Goal: Find specific page/section: Find specific page/section

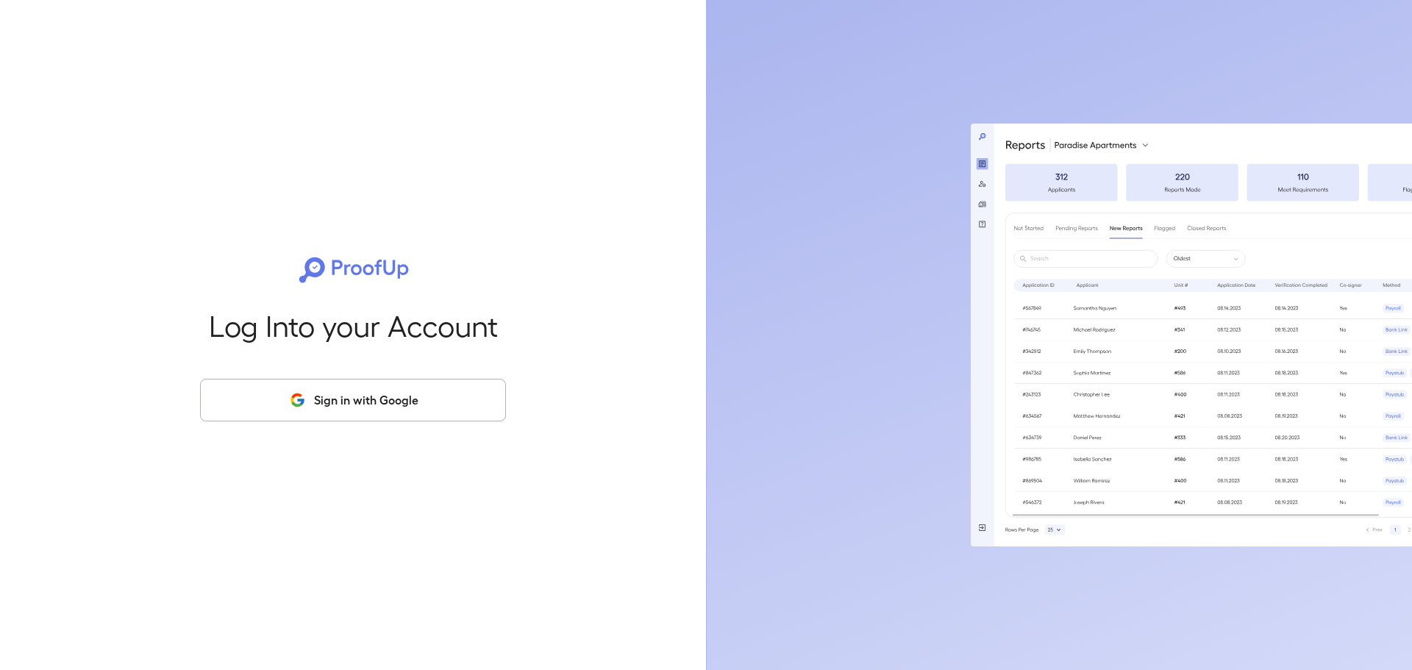
click at [429, 390] on button "Sign in with Google" at bounding box center [353, 400] width 306 height 43
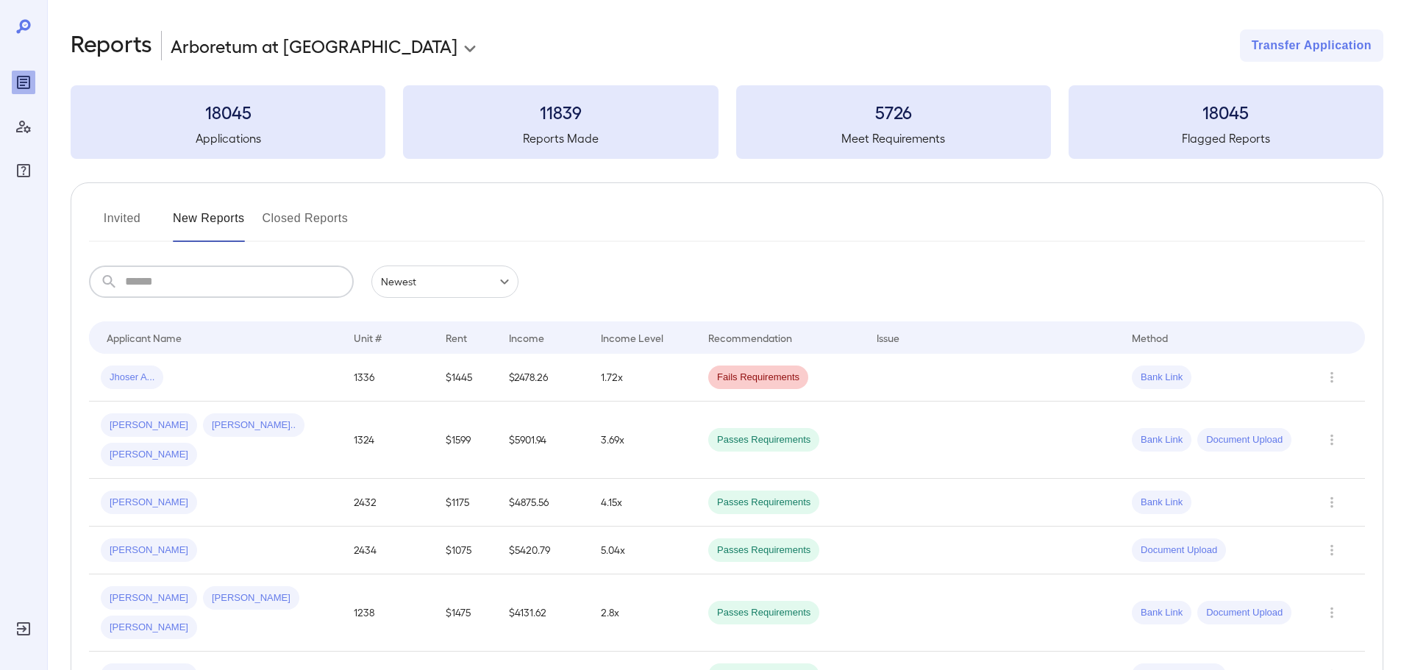
click at [277, 274] on input "text" at bounding box center [239, 281] width 229 height 32
click at [505, 652] on td "$52198.05" at bounding box center [543, 676] width 92 height 48
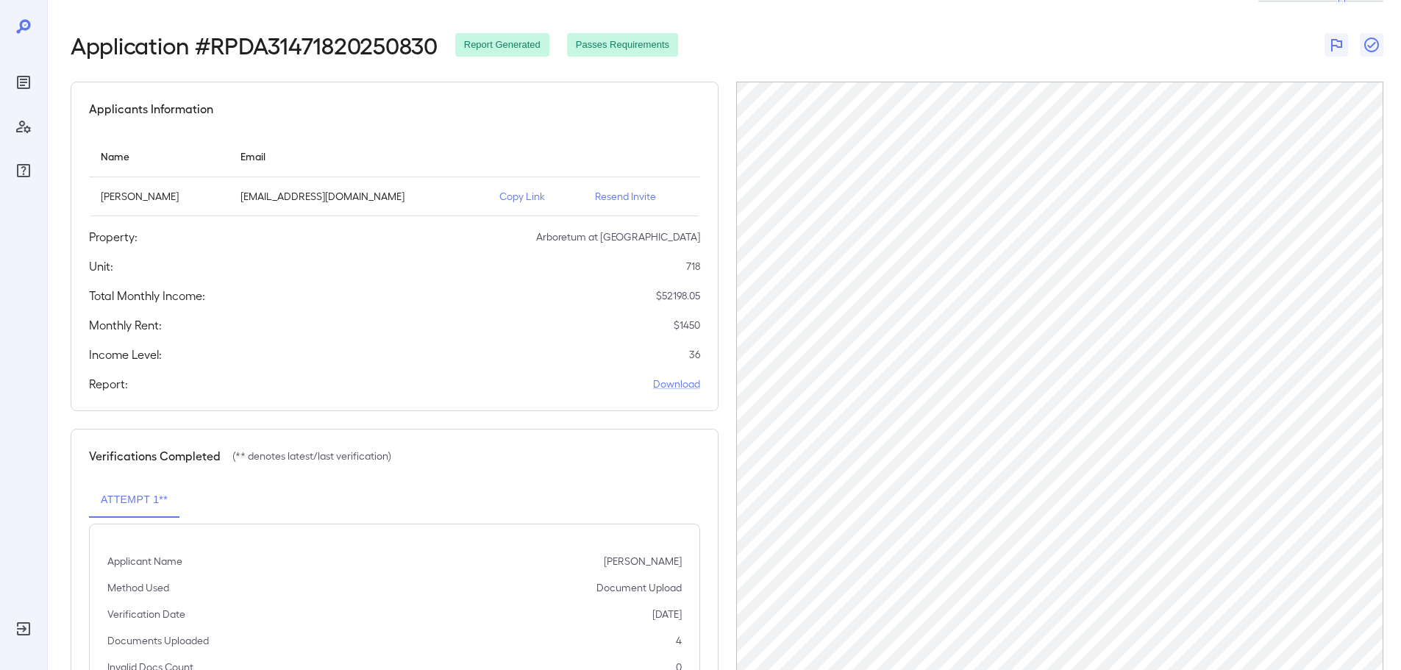
scroll to position [74, 0]
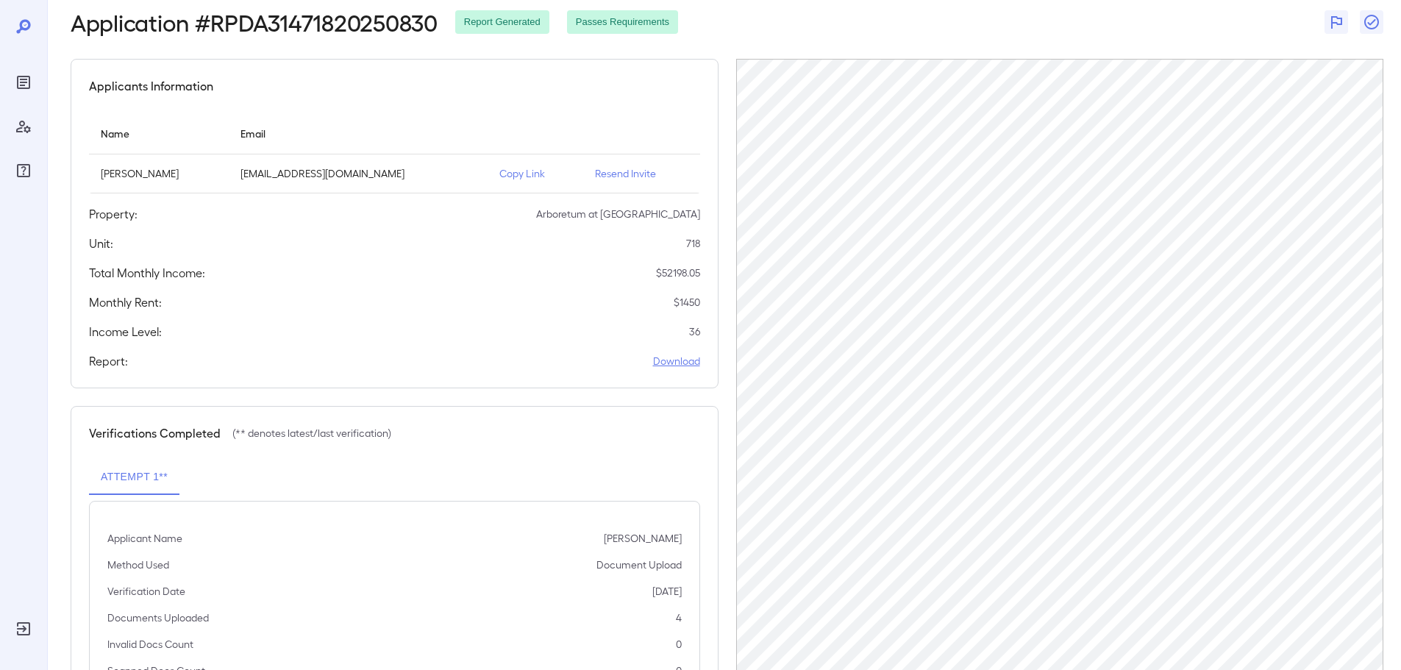
click at [688, 364] on link "Download" at bounding box center [676, 361] width 47 height 15
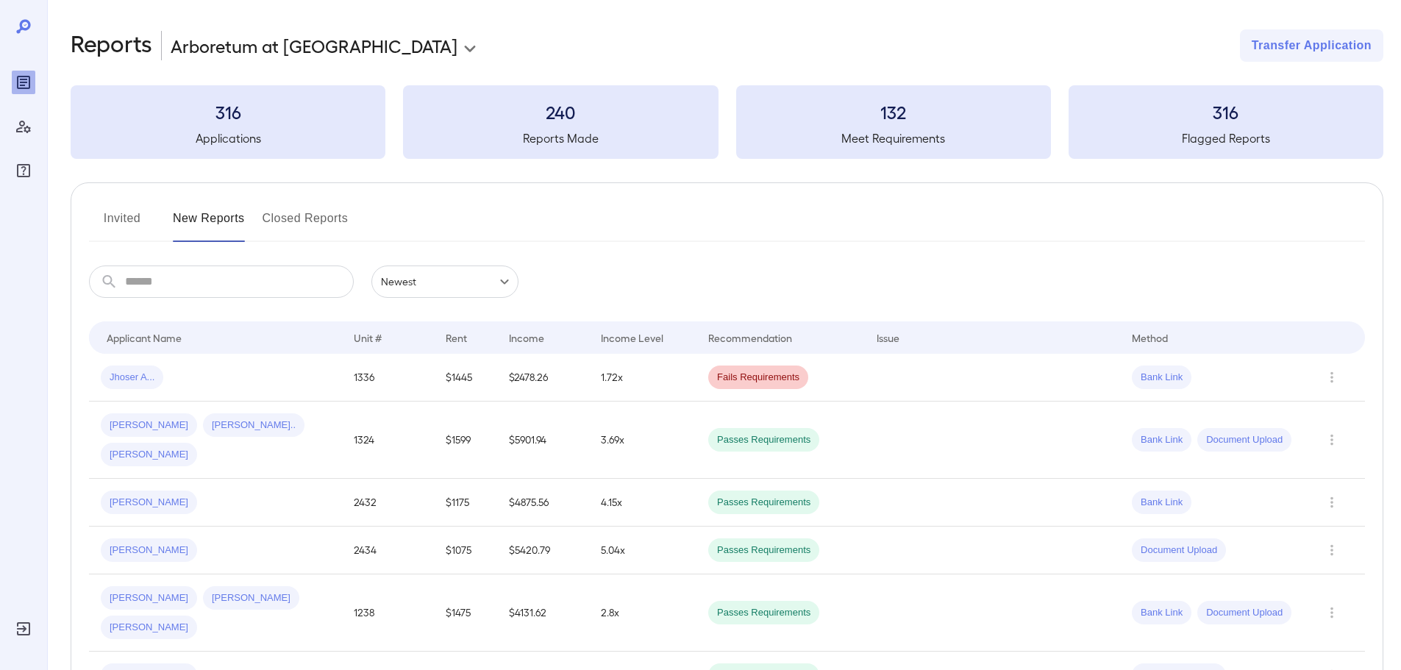
click at [262, 285] on input "text" at bounding box center [239, 281] width 229 height 32
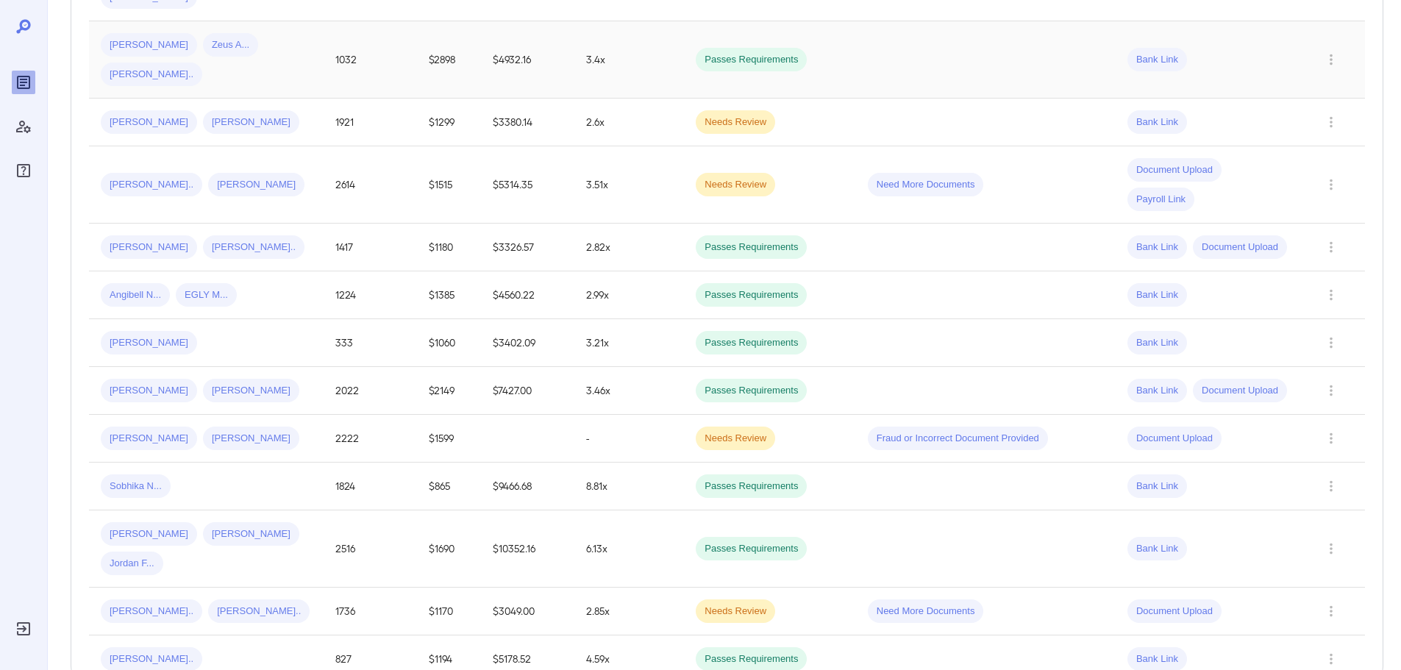
scroll to position [412, 0]
type input "**"
click at [221, 645] on div "Joshua N..." at bounding box center [206, 657] width 211 height 24
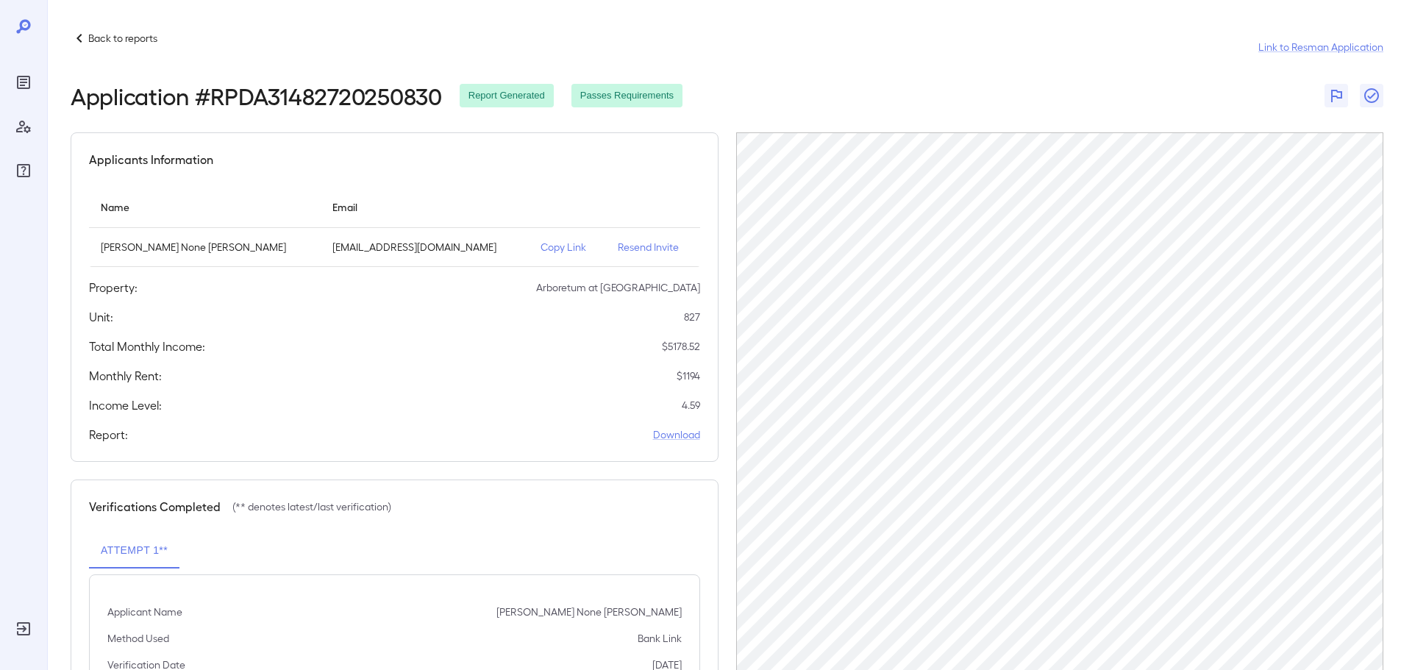
click at [120, 39] on p "Back to reports" at bounding box center [122, 38] width 69 height 15
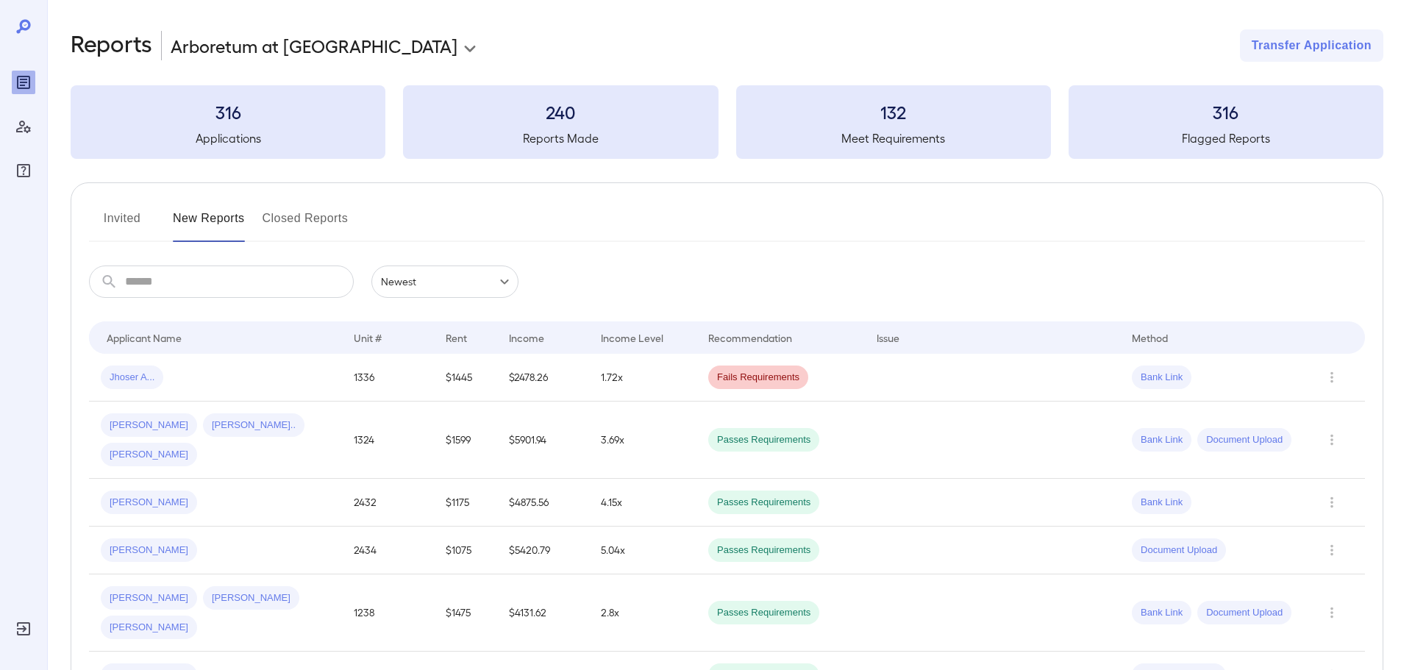
click at [177, 291] on input "text" at bounding box center [239, 281] width 229 height 32
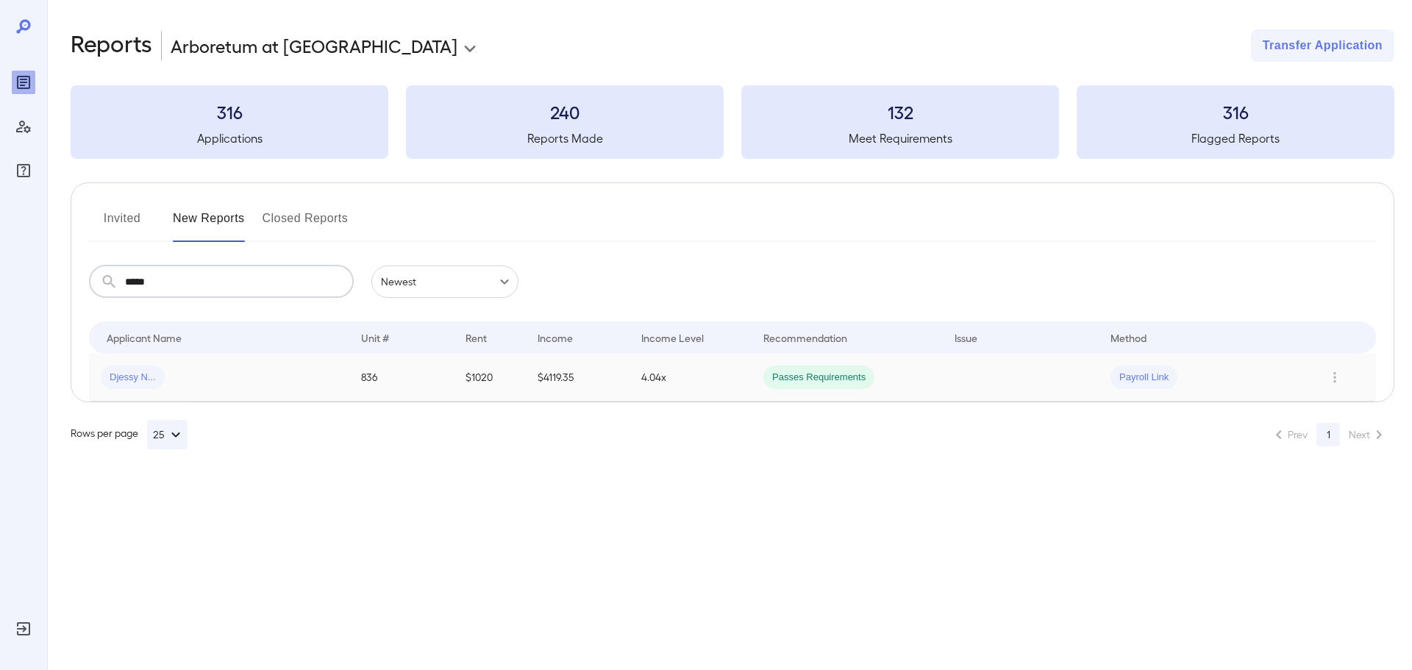
type input "*****"
click at [162, 385] on div "Djessy N..." at bounding box center [133, 378] width 64 height 24
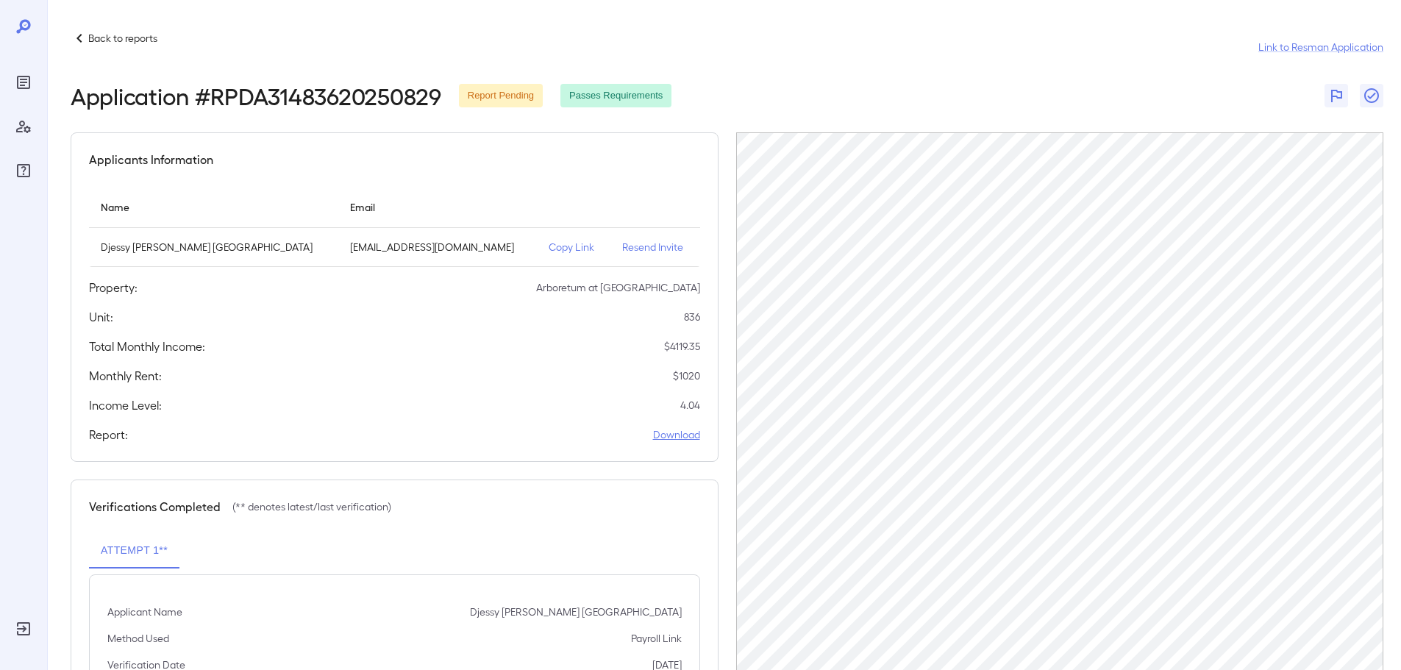
click at [680, 435] on link "Download" at bounding box center [676, 434] width 47 height 15
click at [135, 35] on p "Back to reports" at bounding box center [122, 38] width 69 height 15
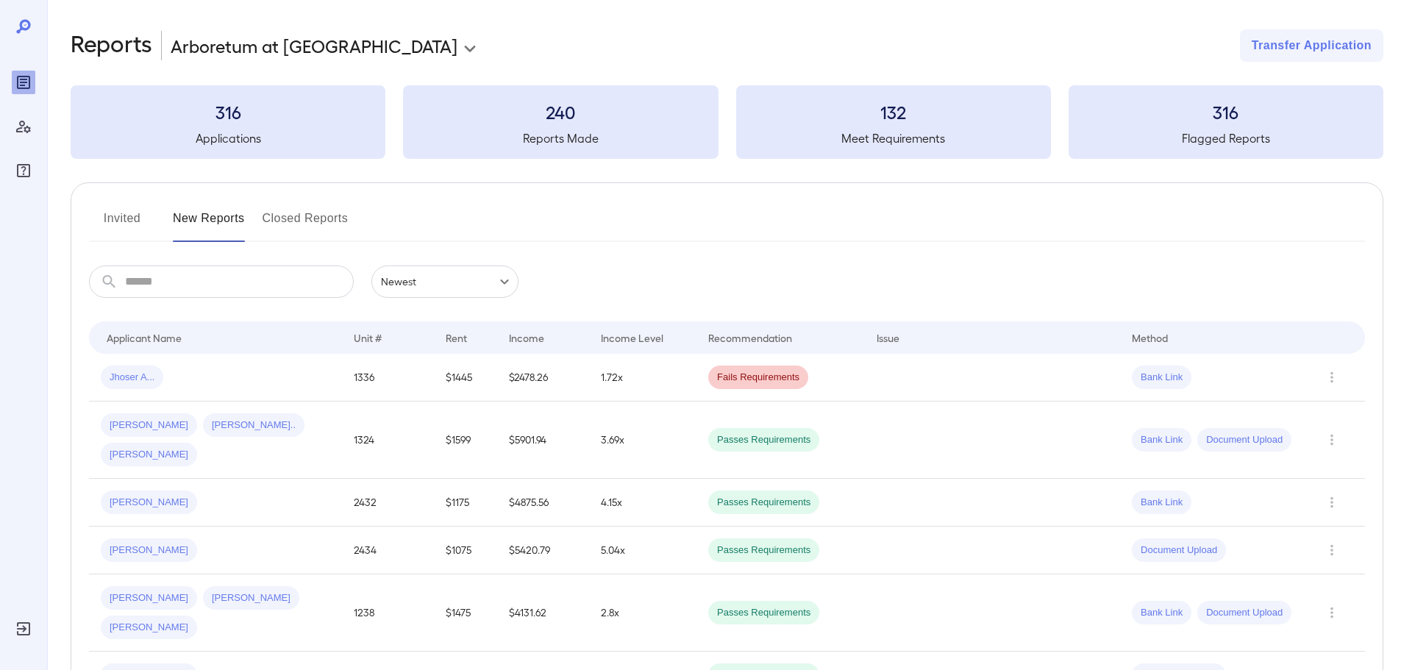
click at [192, 285] on input "text" at bounding box center [239, 281] width 229 height 32
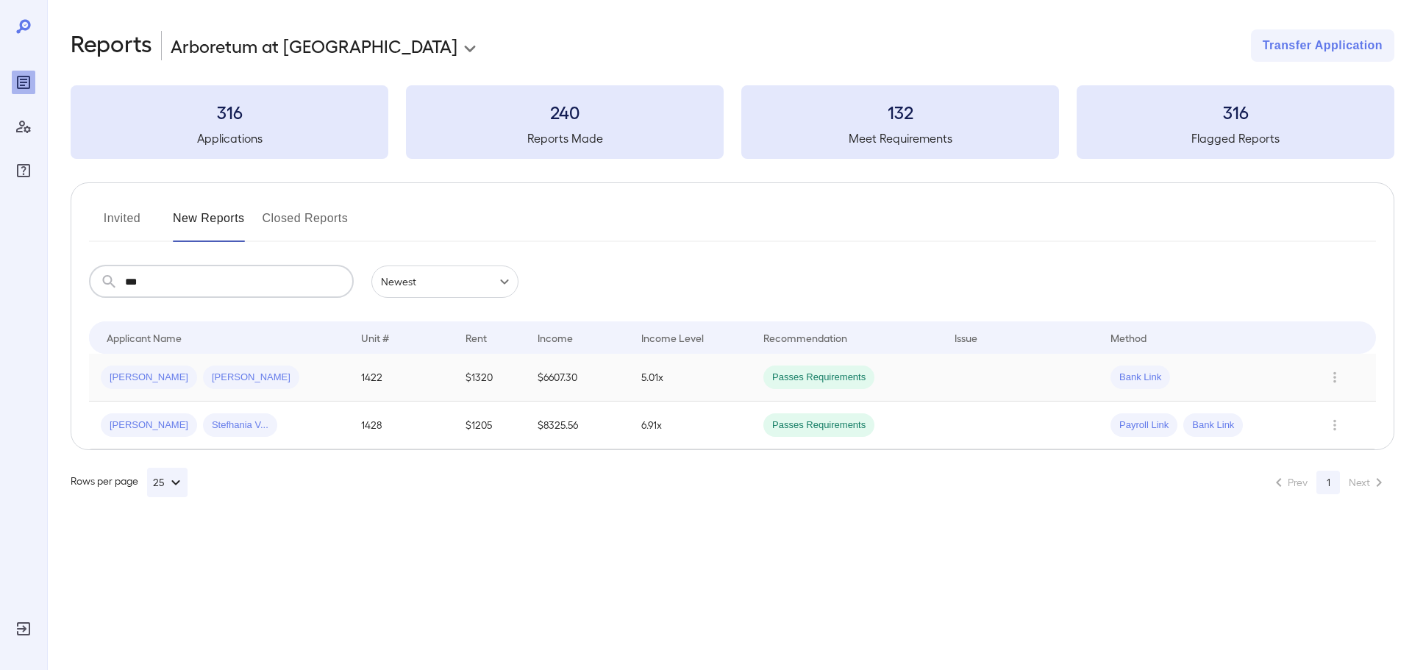
type input "***"
click at [257, 377] on div "Seth P... Alexandra M..." at bounding box center [219, 378] width 237 height 24
